Goal: Transaction & Acquisition: Book appointment/travel/reservation

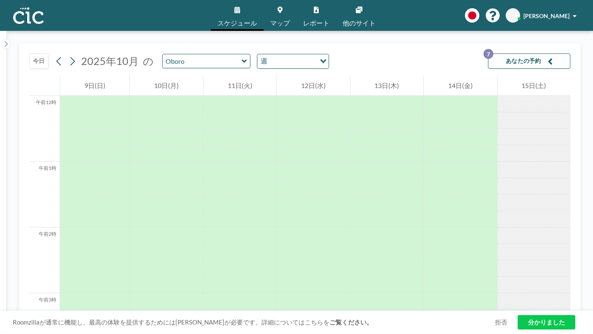
scroll to position [513, 0]
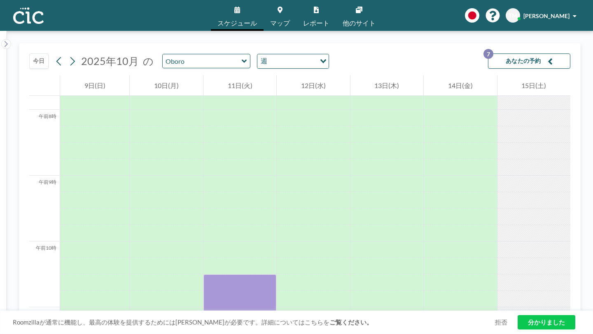
click at [541, 57] on font "あなたの予約" at bounding box center [523, 61] width 35 height 8
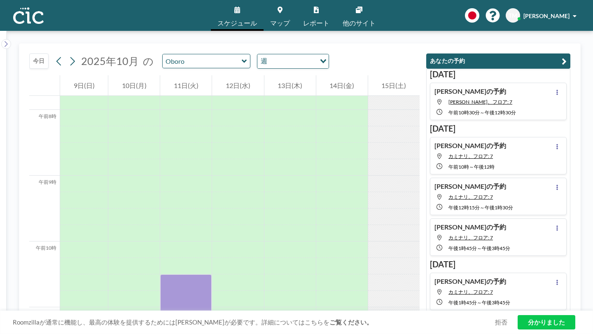
click at [531, 54] on button "あなたの予約" at bounding box center [498, 61] width 144 height 15
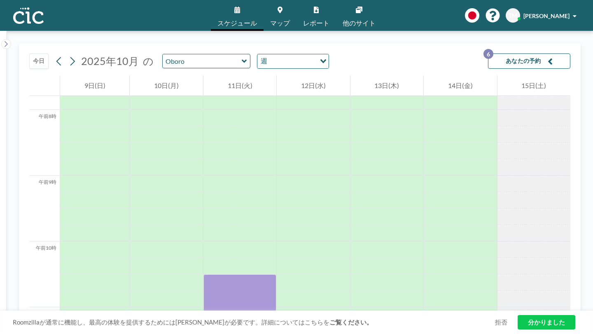
click at [532, 57] on font "あなたの予約" at bounding box center [523, 60] width 35 height 7
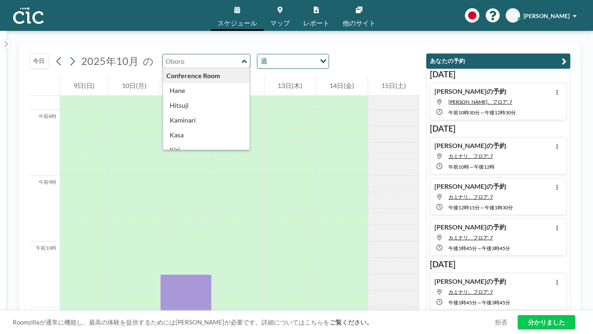
click at [163, 54] on input "text" at bounding box center [202, 61] width 79 height 14
type input "Oboro"
click at [114, 54] on div "[DATE] の Oboro 会議室 [PERSON_NAME] 雷 カサ キリ クモリ マダラ [PERSON_NAME] サバ 電話ボックス あじさい あ…" at bounding box center [191, 61] width 277 height 15
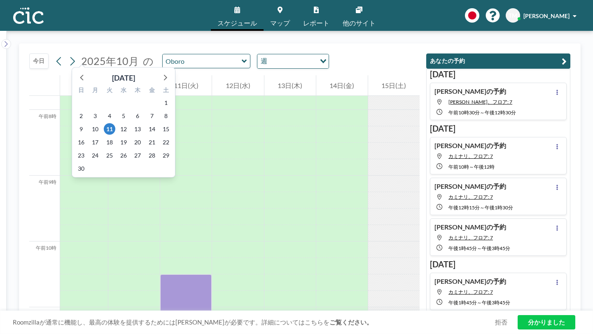
click at [105, 55] on font "2025年10月" at bounding box center [110, 61] width 58 height 12
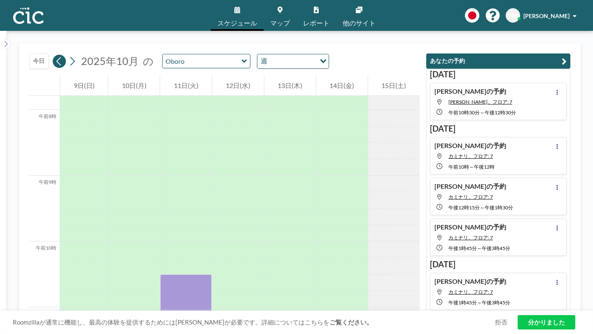
click at [56, 57] on icon at bounding box center [58, 61] width 5 height 9
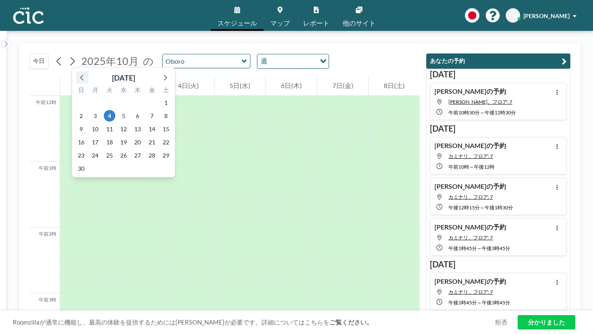
click at [77, 72] on icon at bounding box center [82, 77] width 11 height 11
click at [120, 126] on font "15" at bounding box center [123, 129] width 7 height 7
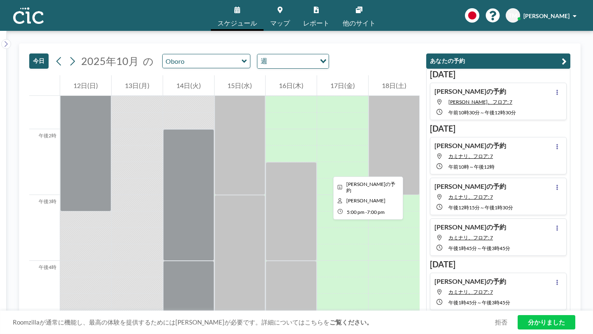
scroll to position [945, 0]
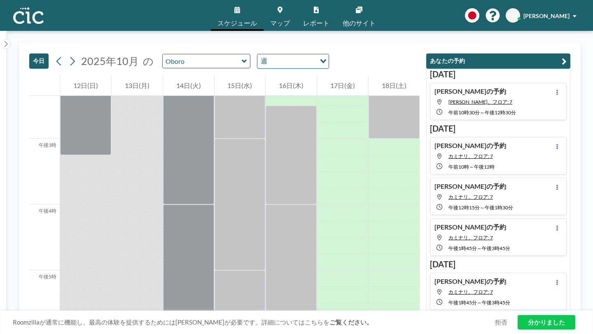
click at [242, 57] on icon at bounding box center [244, 61] width 5 height 8
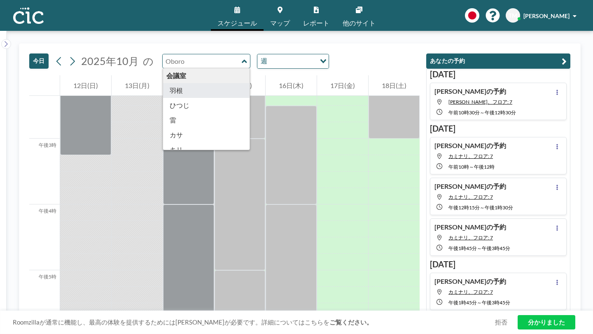
type input "Hane"
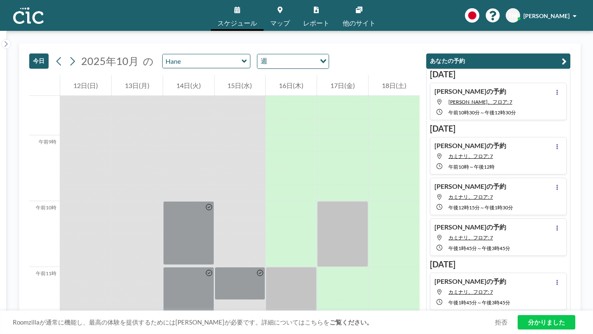
scroll to position [641, 0]
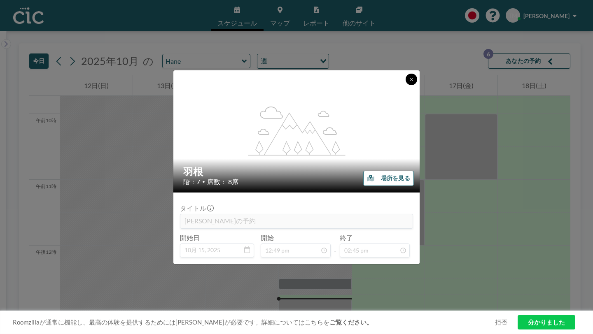
click at [409, 82] on icon at bounding box center [411, 79] width 5 height 5
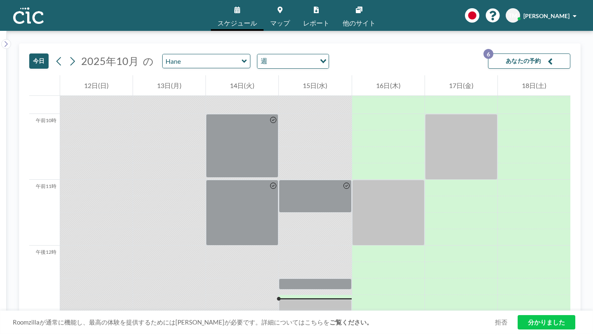
click at [242, 57] on icon at bounding box center [244, 61] width 5 height 8
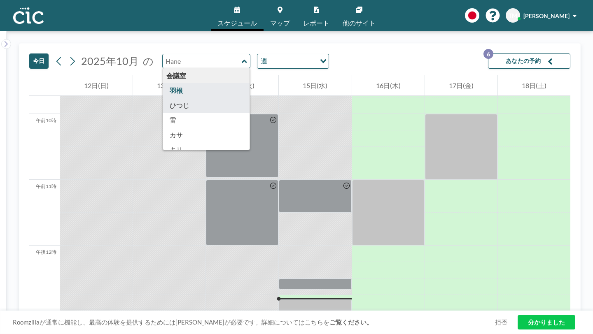
type input "Hitsuji"
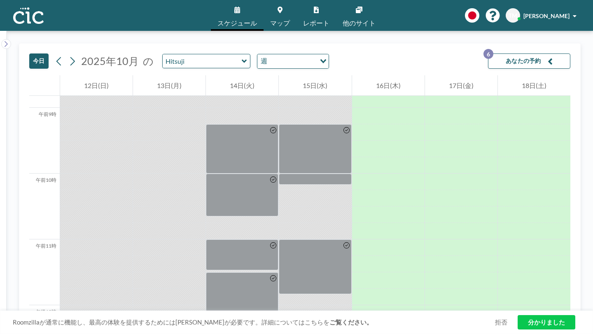
scroll to position [583, 0]
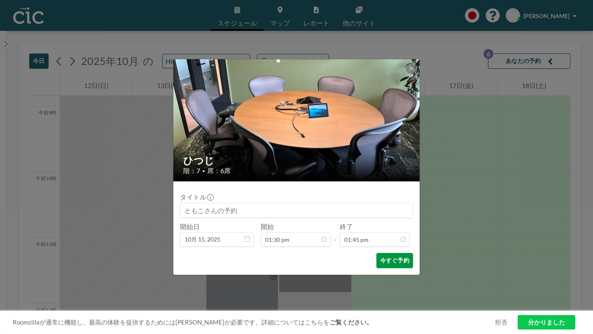
scroll to position [723, 0]
click at [432, 208] on div "ひつじ 階：7 • 席：6席 タイトル 開始日 10月 15, [DATE] 開始 01:30 pm - 終了 01:45 pm 午前0時 午前0時15分 午…" at bounding box center [296, 167] width 593 height 334
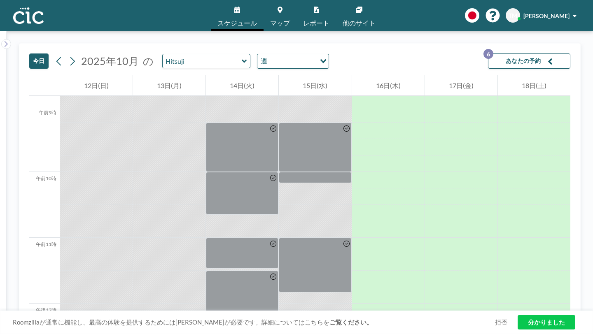
click at [195, 54] on div "Hitsuji" at bounding box center [206, 61] width 89 height 14
click at [242, 59] on icon at bounding box center [244, 60] width 5 height 3
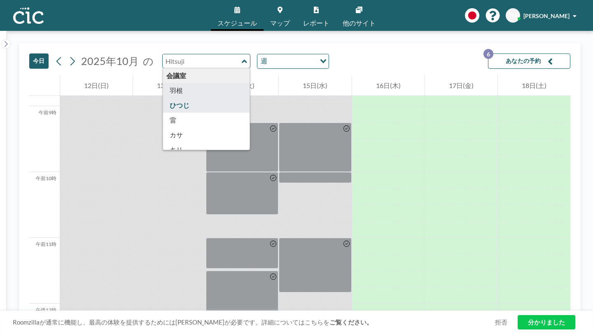
type input "Hane"
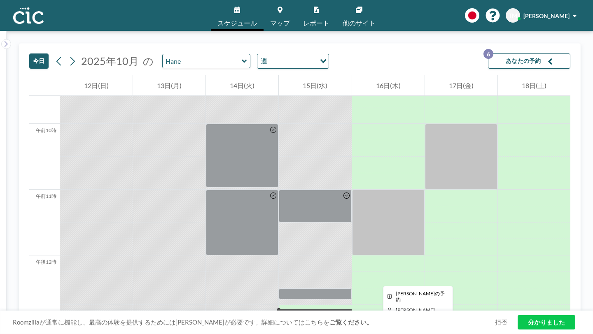
scroll to position [631, 0]
click at [242, 59] on icon at bounding box center [244, 60] width 5 height 3
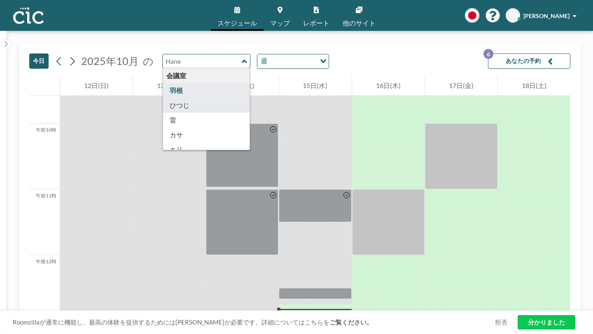
type input "Hitsuji"
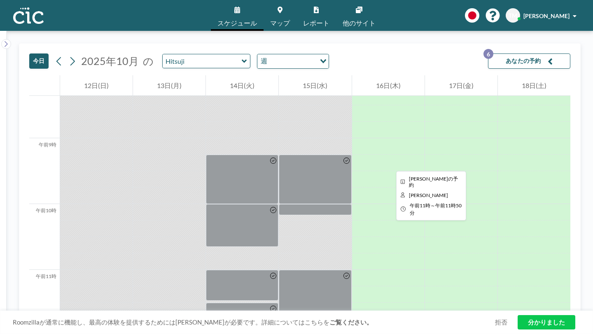
scroll to position [574, 0]
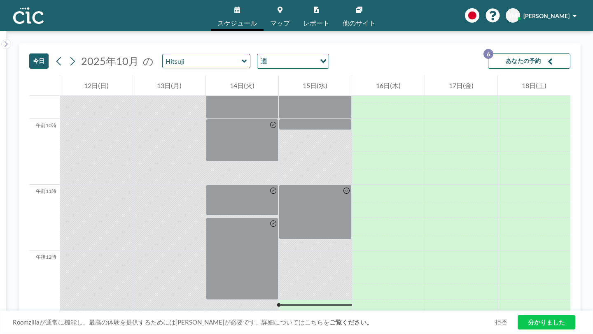
drag, startPoint x: 309, startPoint y: 209, endPoint x: 317, endPoint y: 314, distance: 104.9
click at [317, 314] on div at bounding box center [315, 250] width 72 height 1581
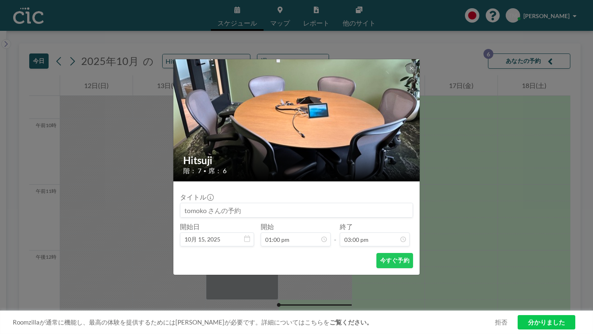
scroll to position [639, 0]
click at [380, 257] on font "今すぐ予約" at bounding box center [394, 261] width 29 height 8
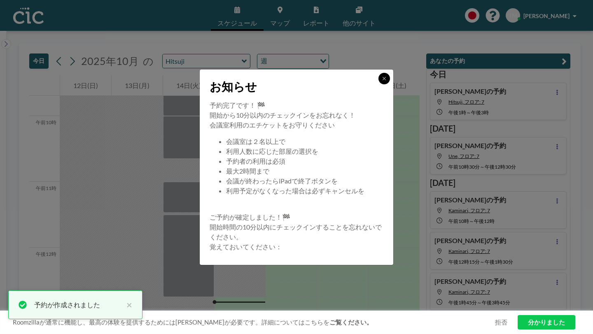
click at [383, 80] on icon at bounding box center [384, 78] width 3 height 3
